Goal: Entertainment & Leisure: Browse casually

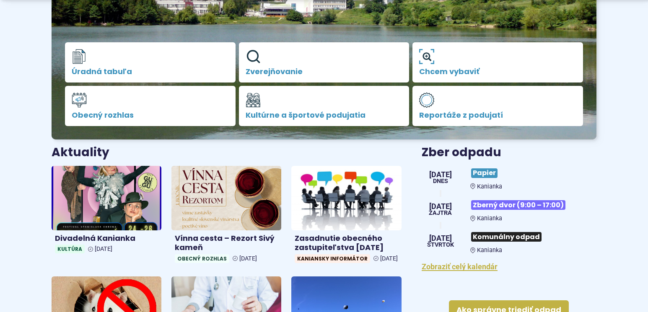
scroll to position [210, 0]
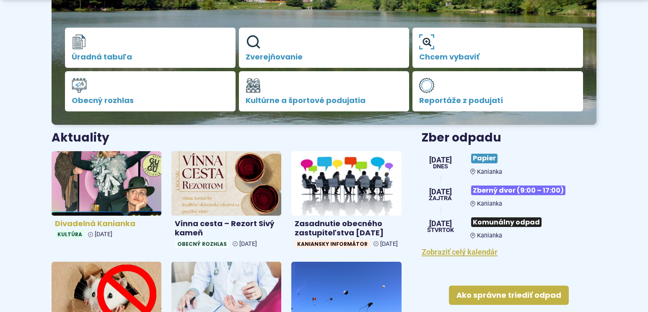
click at [114, 189] on img at bounding box center [106, 183] width 127 height 74
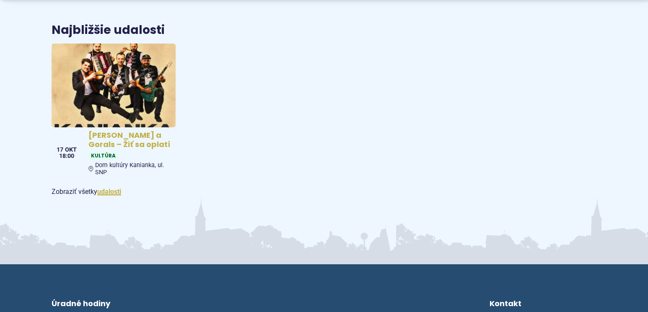
scroll to position [1299, 0]
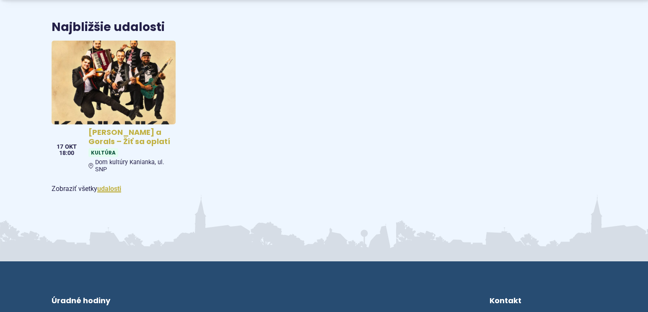
click at [114, 128] on h4 "[PERSON_NAME] a Gorals – Žiť sa oplatí" at bounding box center [130, 137] width 84 height 19
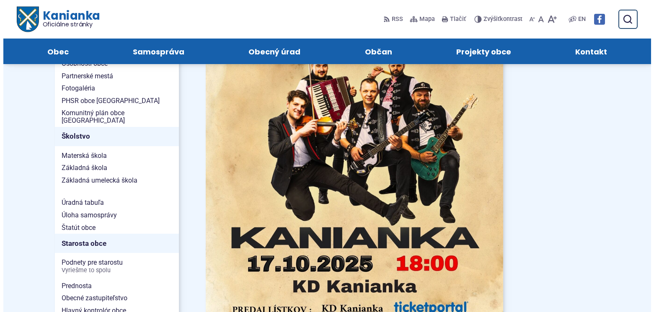
scroll to position [335, 0]
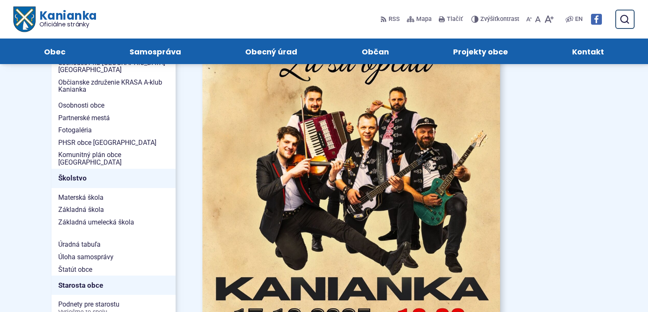
click at [339, 184] on img at bounding box center [351, 188] width 327 height 463
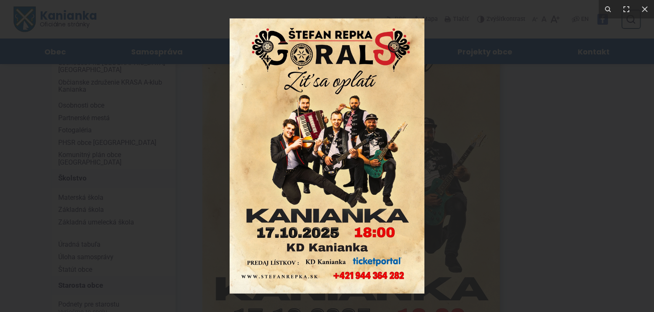
click at [339, 184] on img at bounding box center [327, 155] width 195 height 275
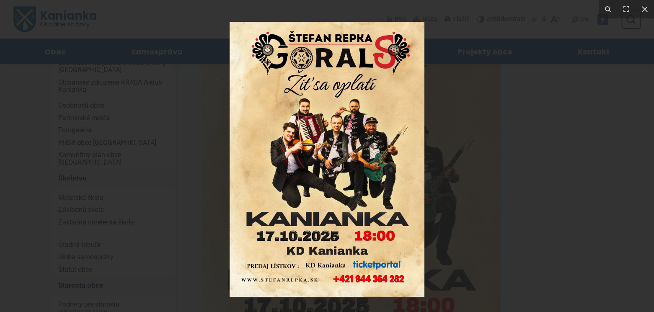
drag, startPoint x: 259, startPoint y: 268, endPoint x: 272, endPoint y: 274, distance: 14.2
click at [272, 274] on img at bounding box center [327, 159] width 195 height 275
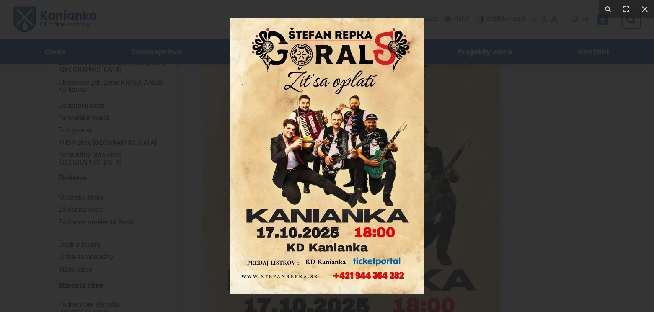
click at [274, 266] on img at bounding box center [327, 155] width 195 height 275
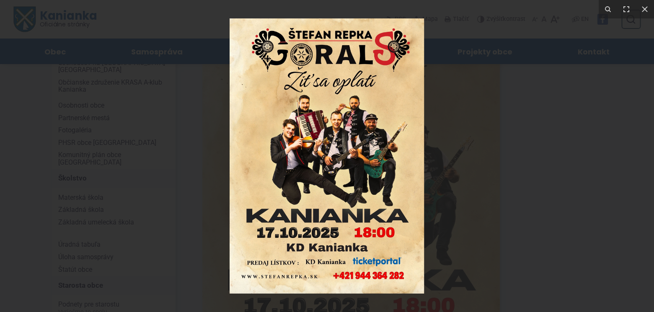
click at [202, 260] on div at bounding box center [327, 156] width 654 height 312
click at [258, 264] on img at bounding box center [327, 155] width 195 height 275
